Goal: Information Seeking & Learning: Learn about a topic

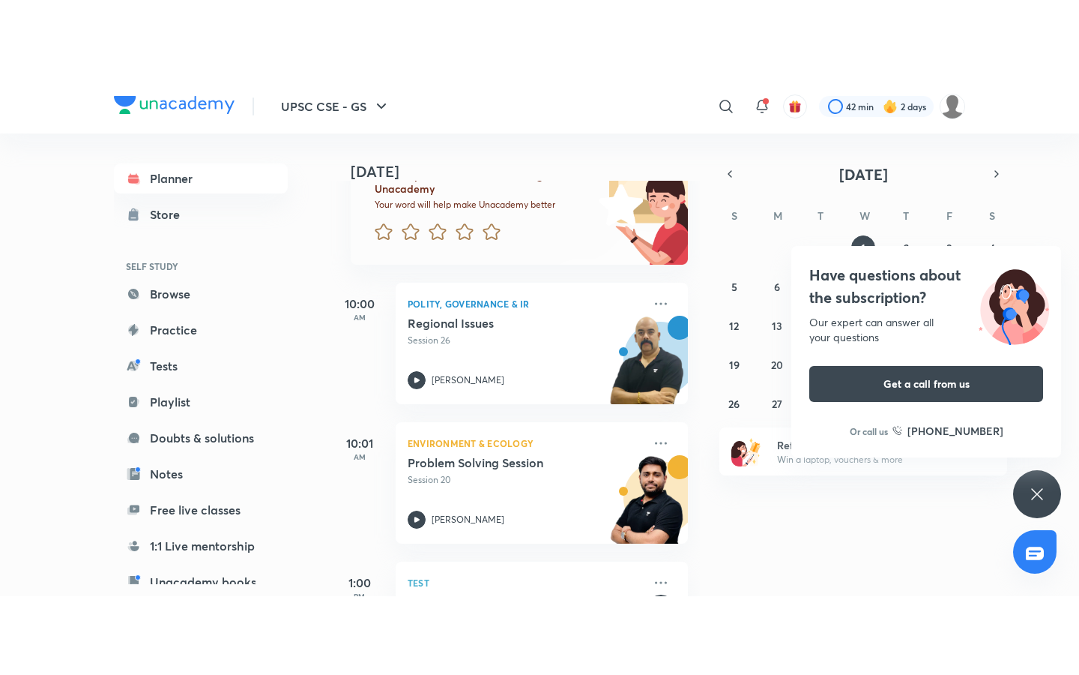
scroll to position [420, 0]
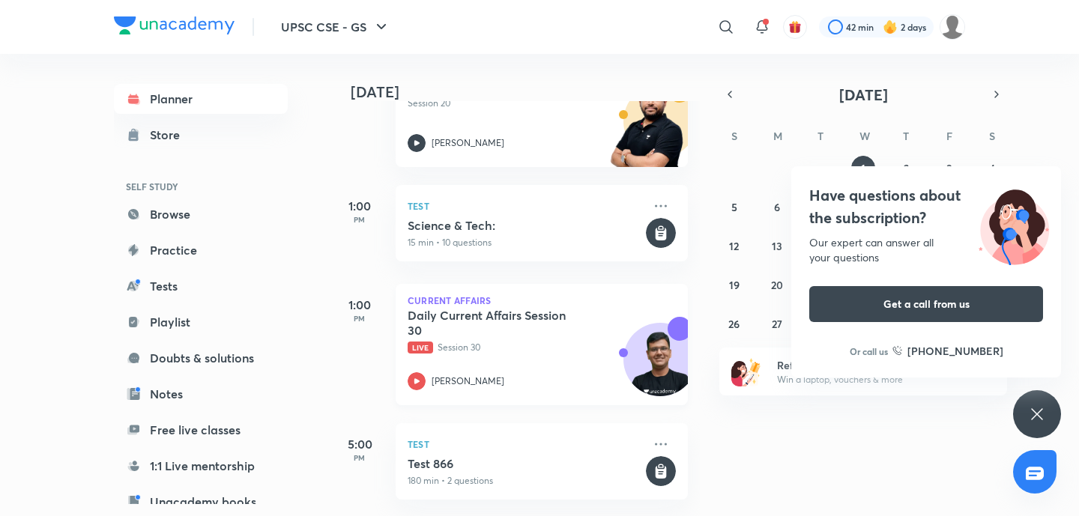
click at [495, 312] on h5 "Daily Current Affairs Session 30" at bounding box center [501, 323] width 187 height 30
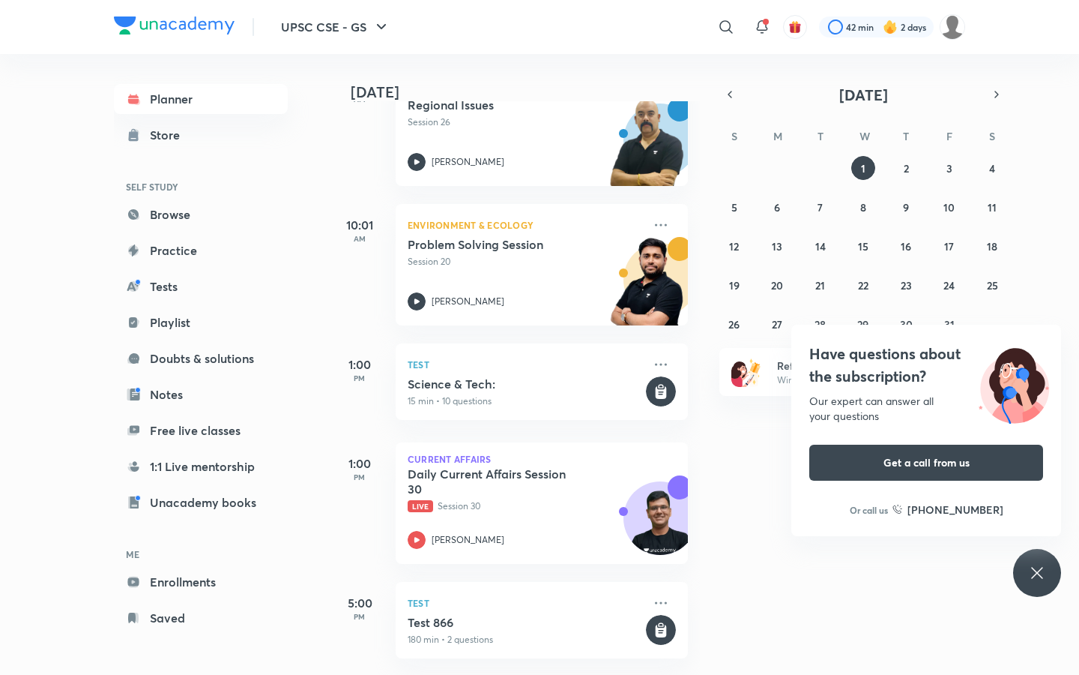
scroll to position [262, 0]
